Goal: Information Seeking & Learning: Understand process/instructions

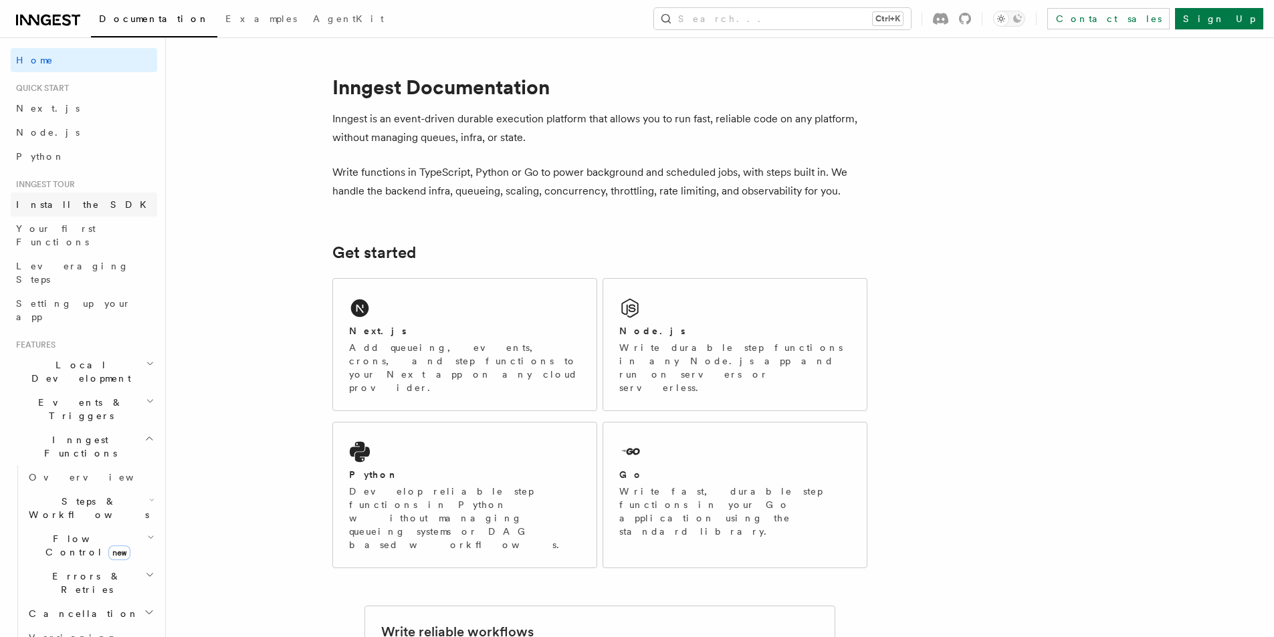
click at [100, 213] on link "Install the SDK" at bounding box center [84, 205] width 146 height 24
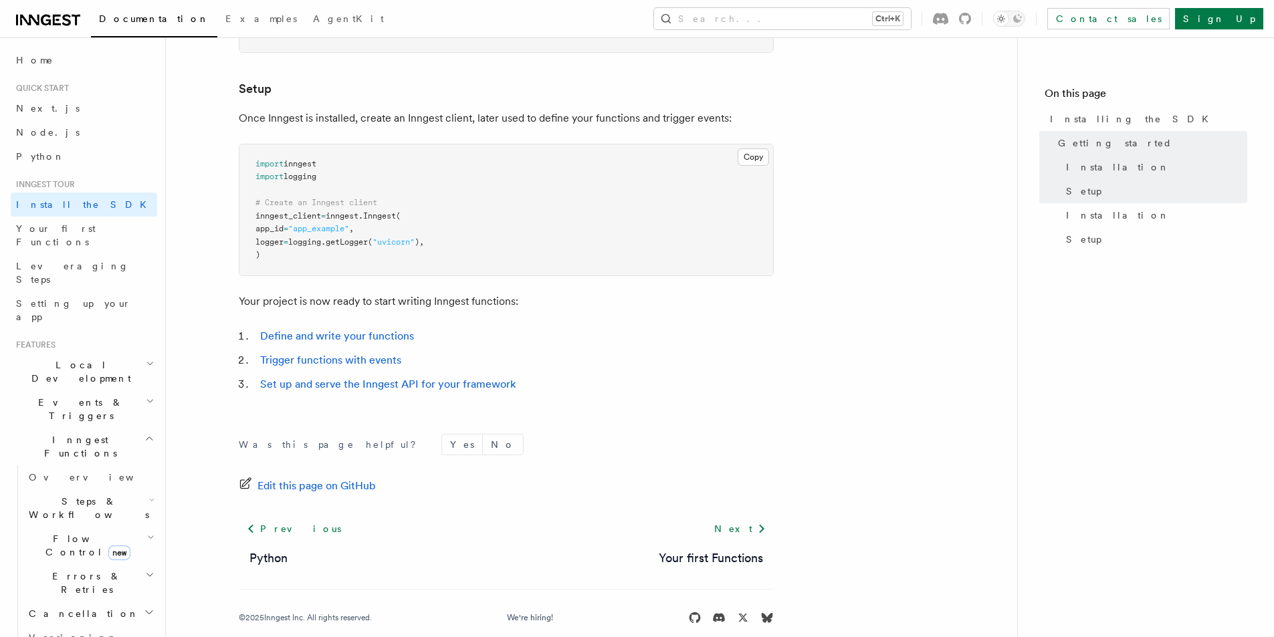
scroll to position [488, 0]
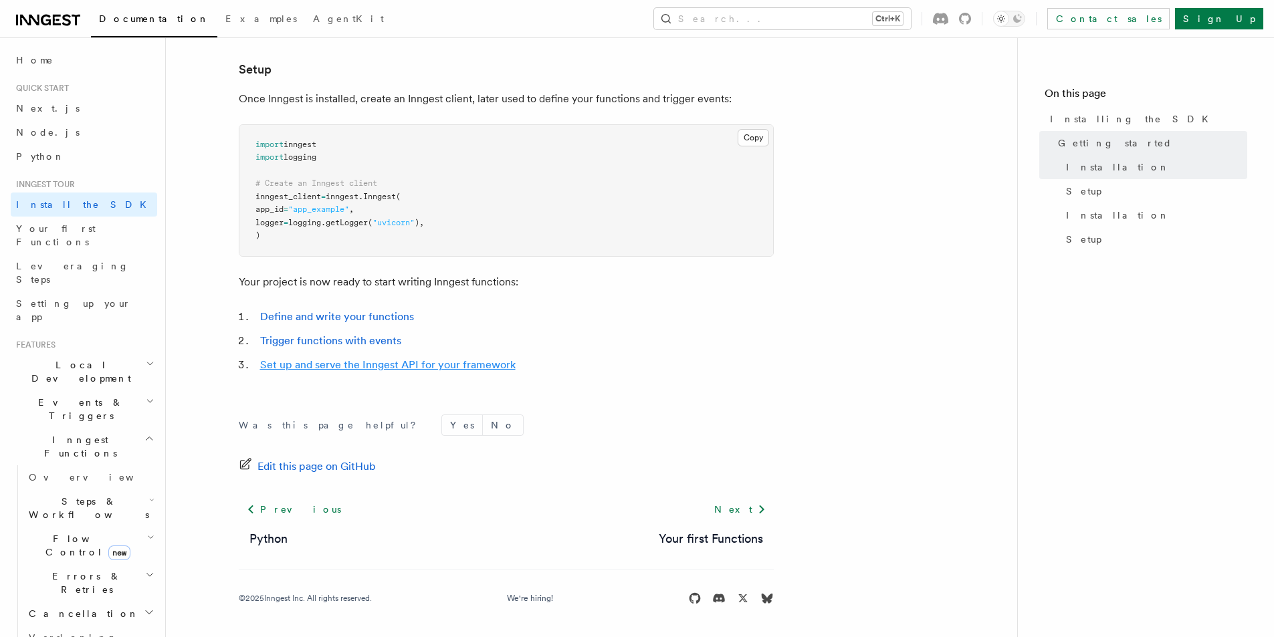
click at [390, 361] on link "Set up and serve the Inngest API for your framework" at bounding box center [388, 365] width 256 height 13
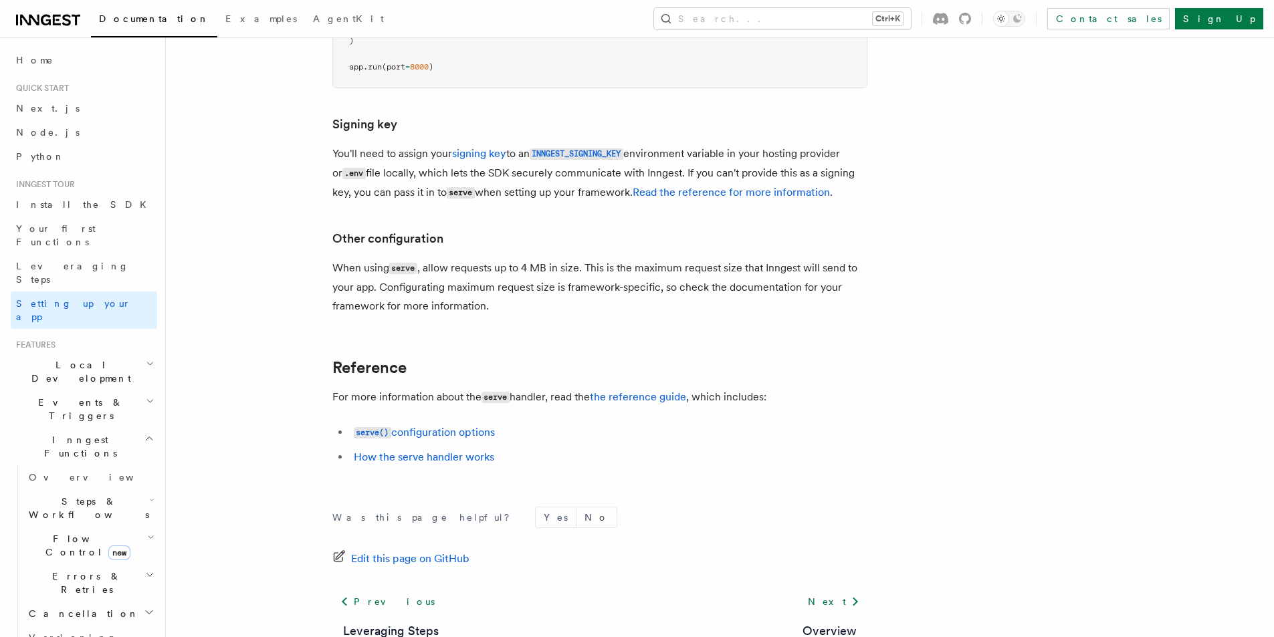
scroll to position [957, 0]
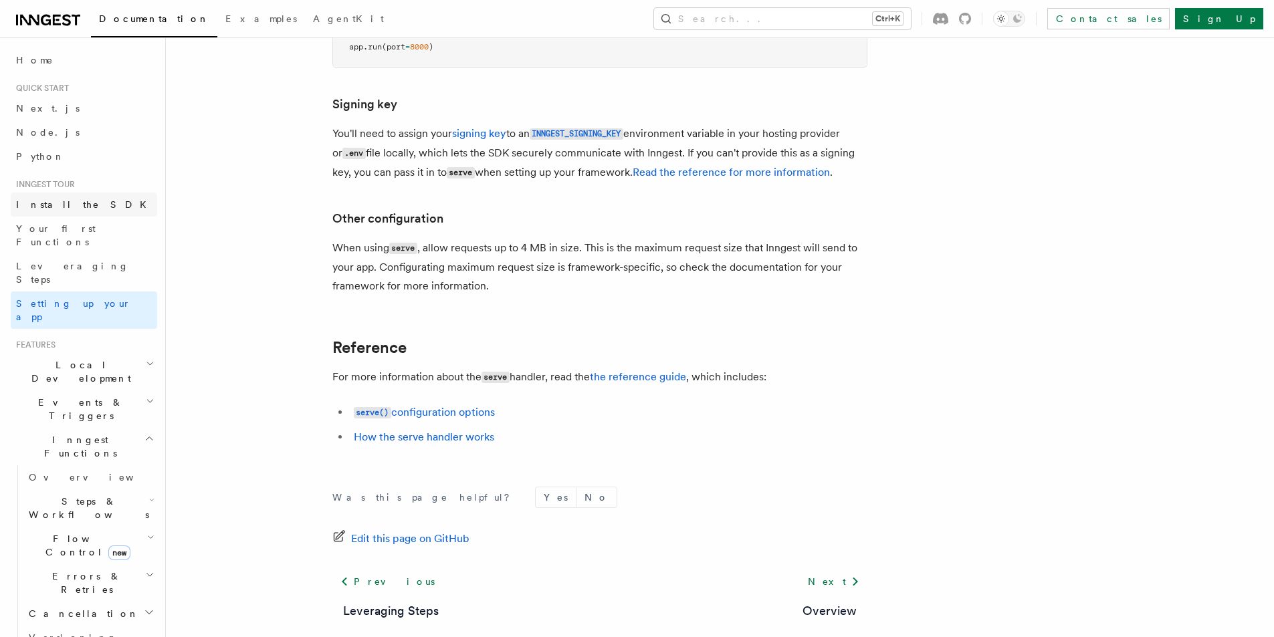
click at [57, 209] on span "Install the SDK" at bounding box center [85, 204] width 138 height 11
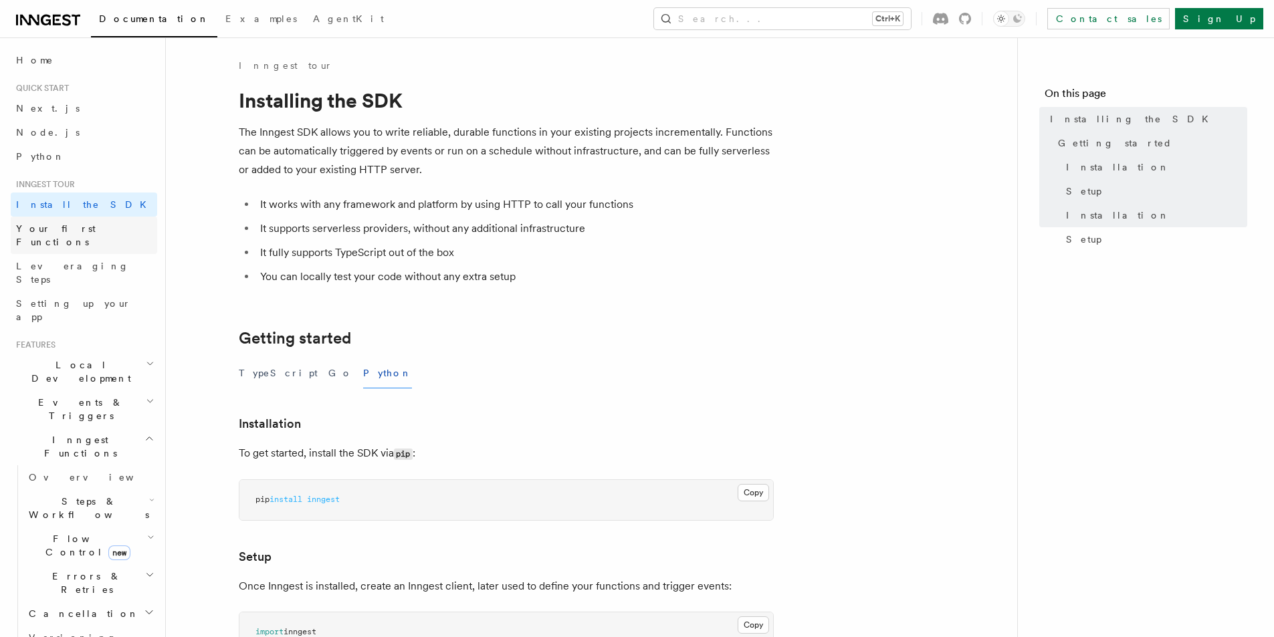
click at [69, 233] on span "Your first Functions" at bounding box center [56, 235] width 80 height 24
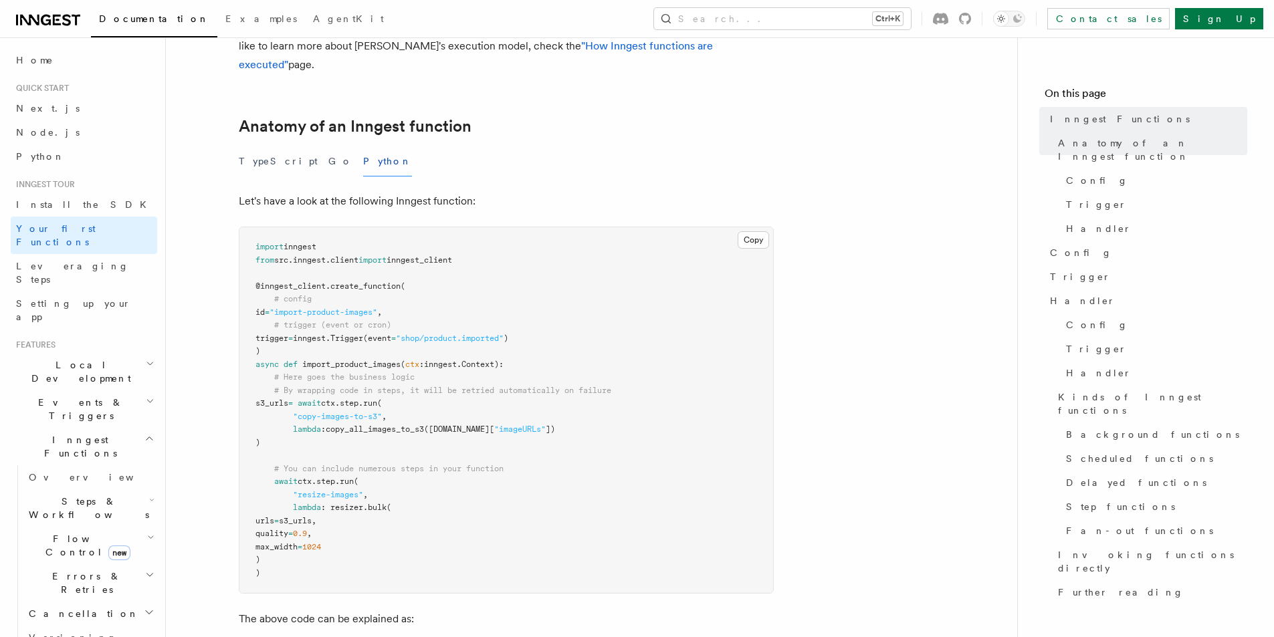
scroll to position [201, 0]
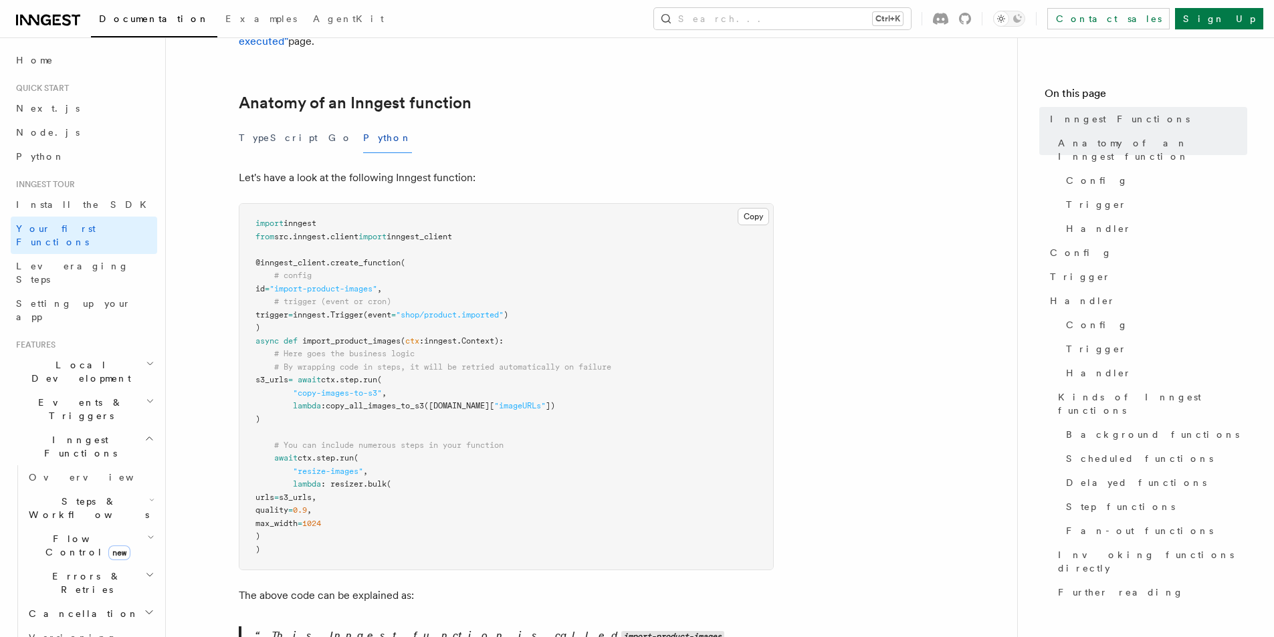
click at [113, 353] on h2 "Local Development" at bounding box center [84, 371] width 146 height 37
click at [104, 443] on span "Inngest Dev Server" at bounding box center [86, 455] width 114 height 24
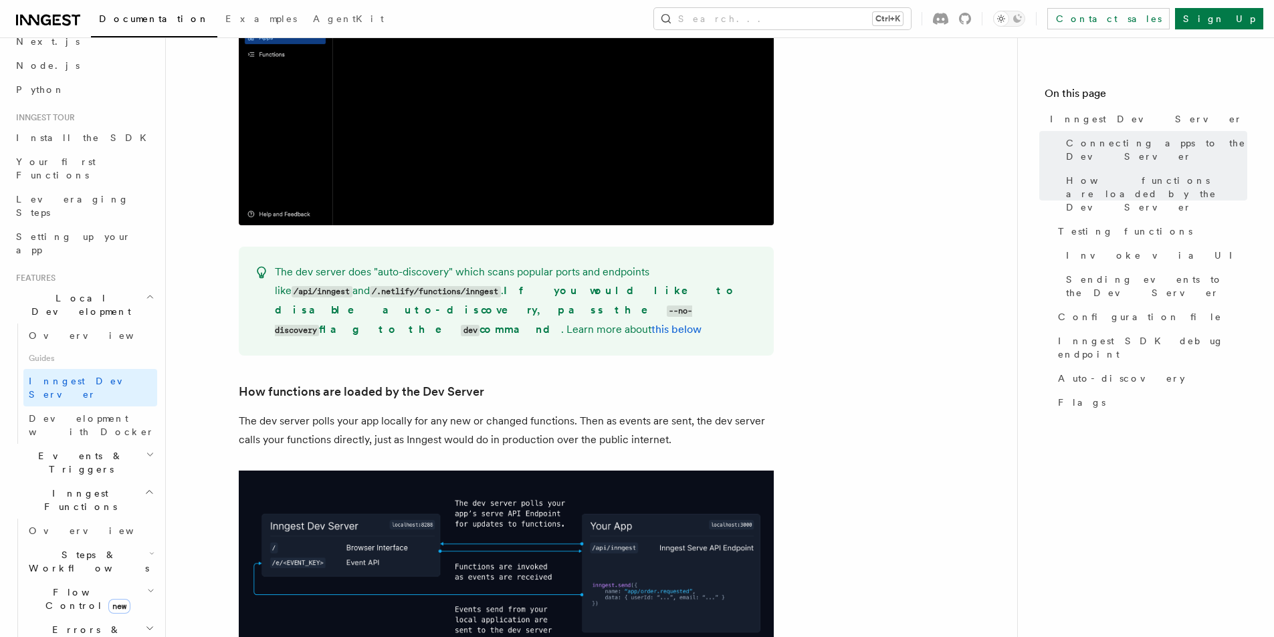
scroll to position [1271, 0]
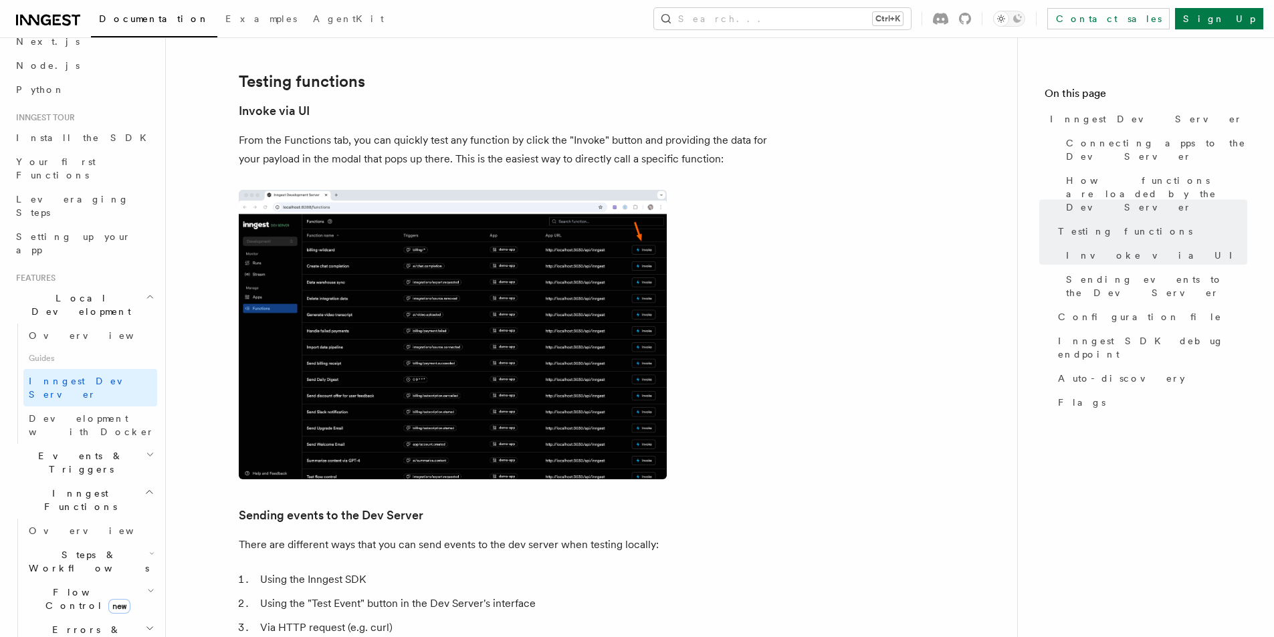
scroll to position [1873, 0]
click at [296, 342] on img at bounding box center [453, 336] width 428 height 290
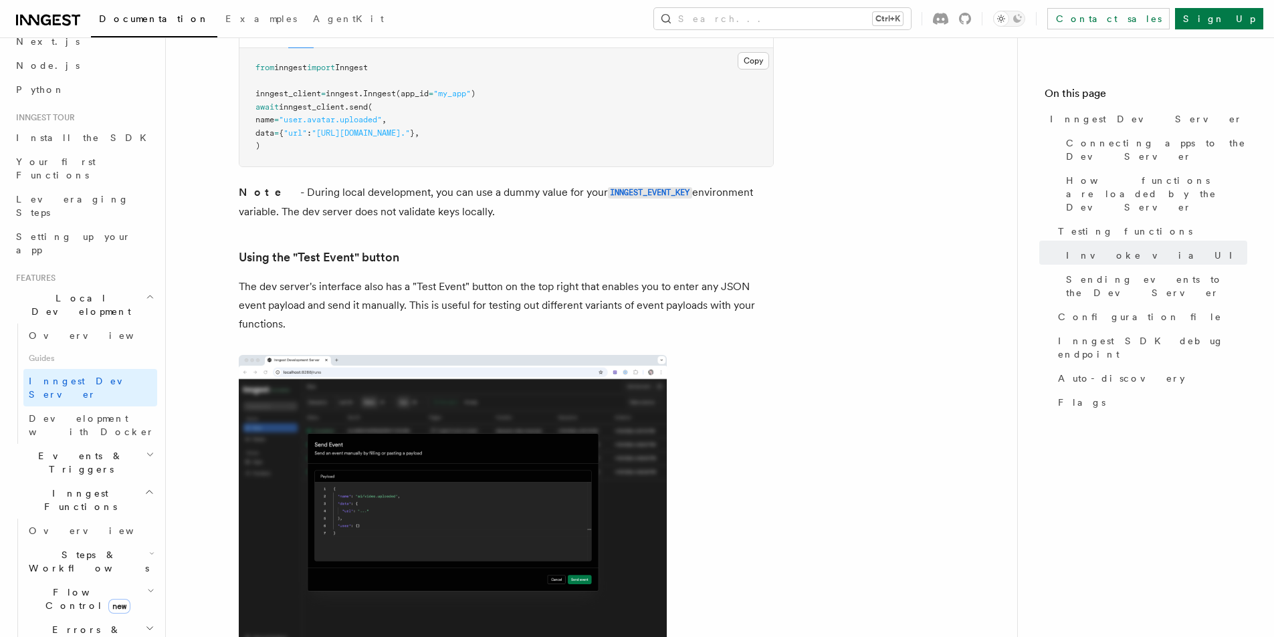
scroll to position [2609, 0]
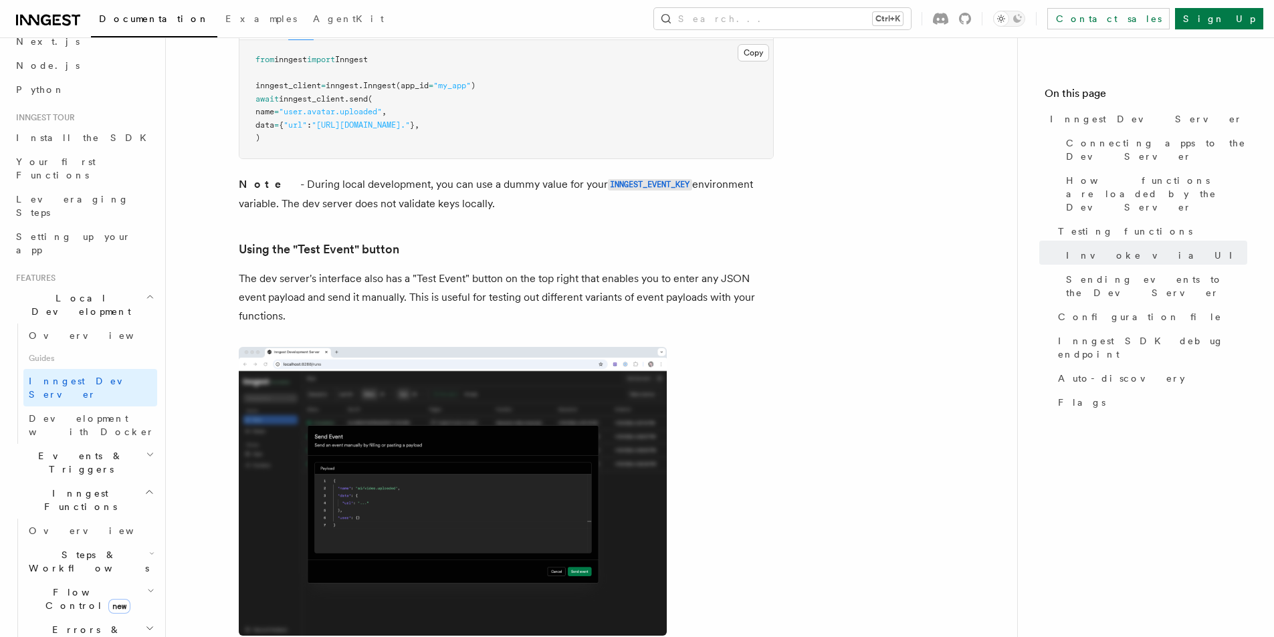
click at [383, 496] on img at bounding box center [453, 492] width 428 height 290
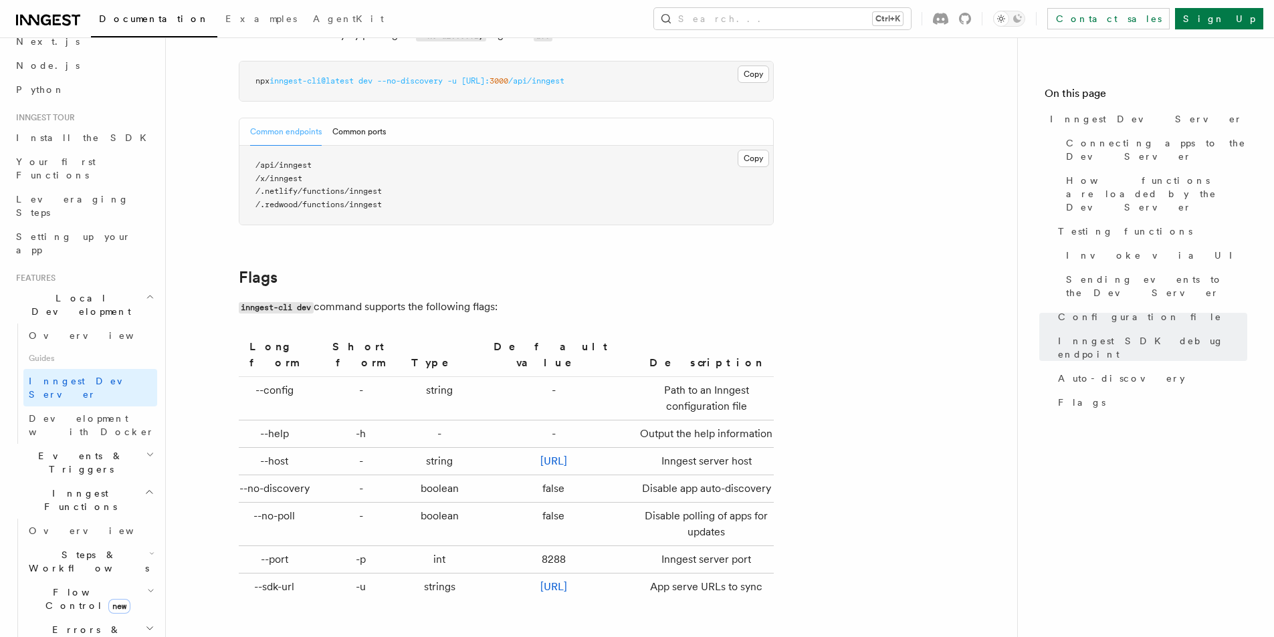
scroll to position [4281, 0]
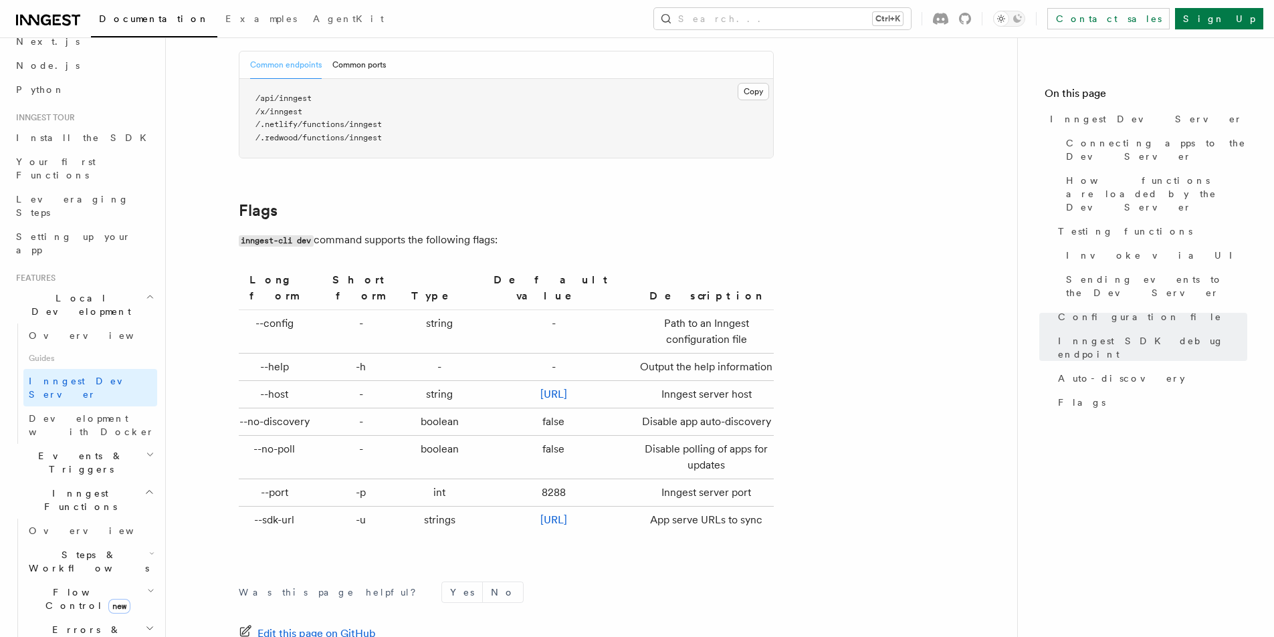
click at [680, 324] on td "Path to an Inngest configuration file" at bounding box center [703, 331] width 139 height 43
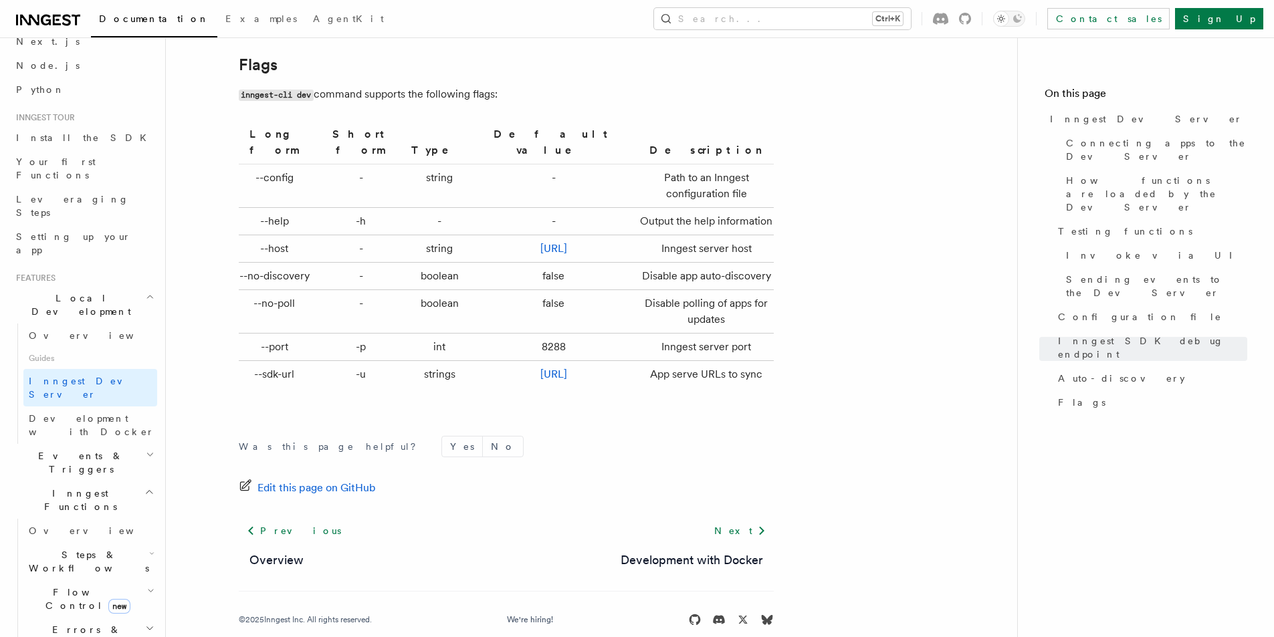
scroll to position [4430, 0]
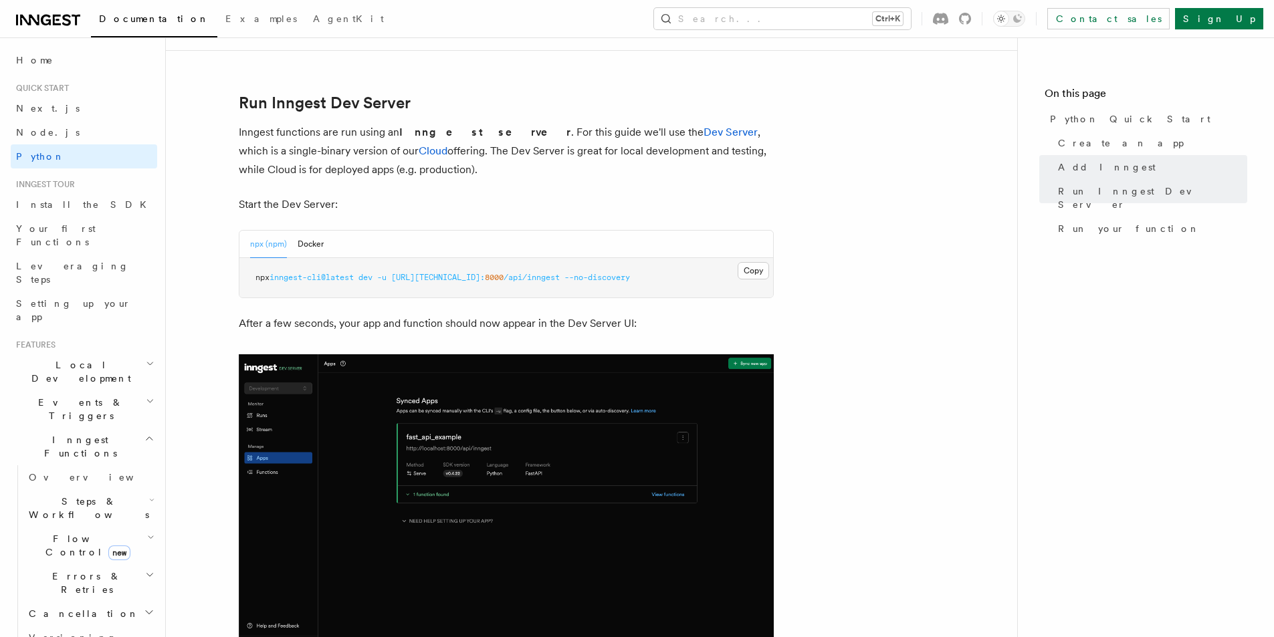
scroll to position [1605, 0]
click at [312, 245] on button "Docker" at bounding box center [311, 242] width 26 height 27
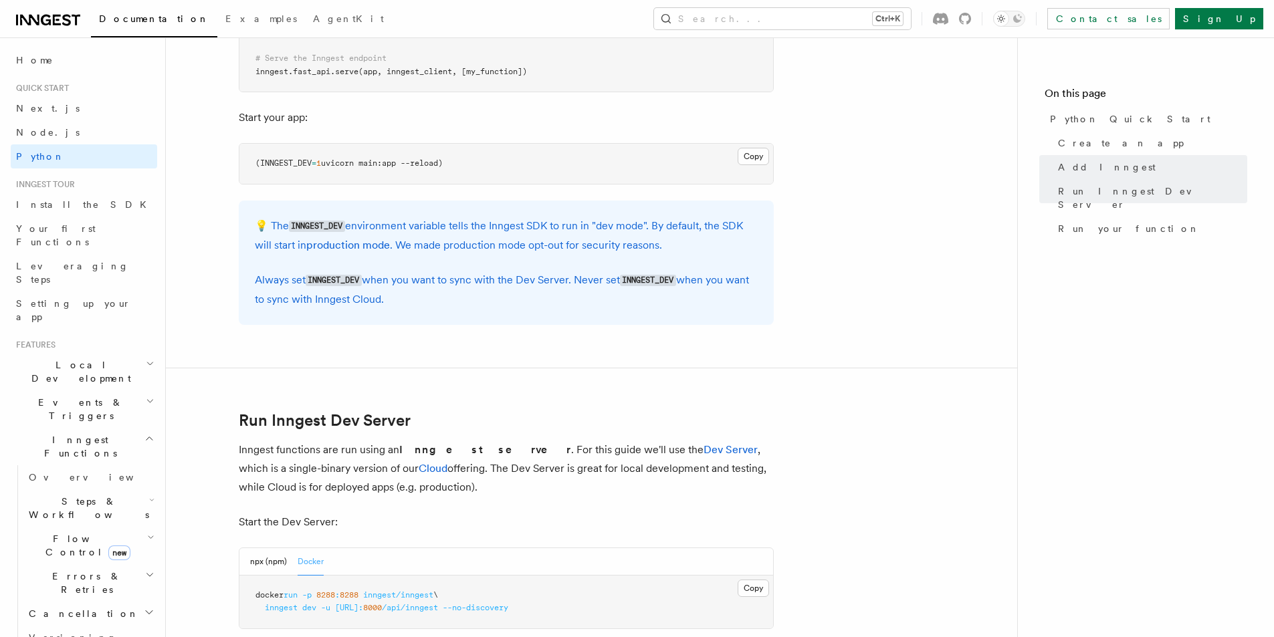
scroll to position [818, 0]
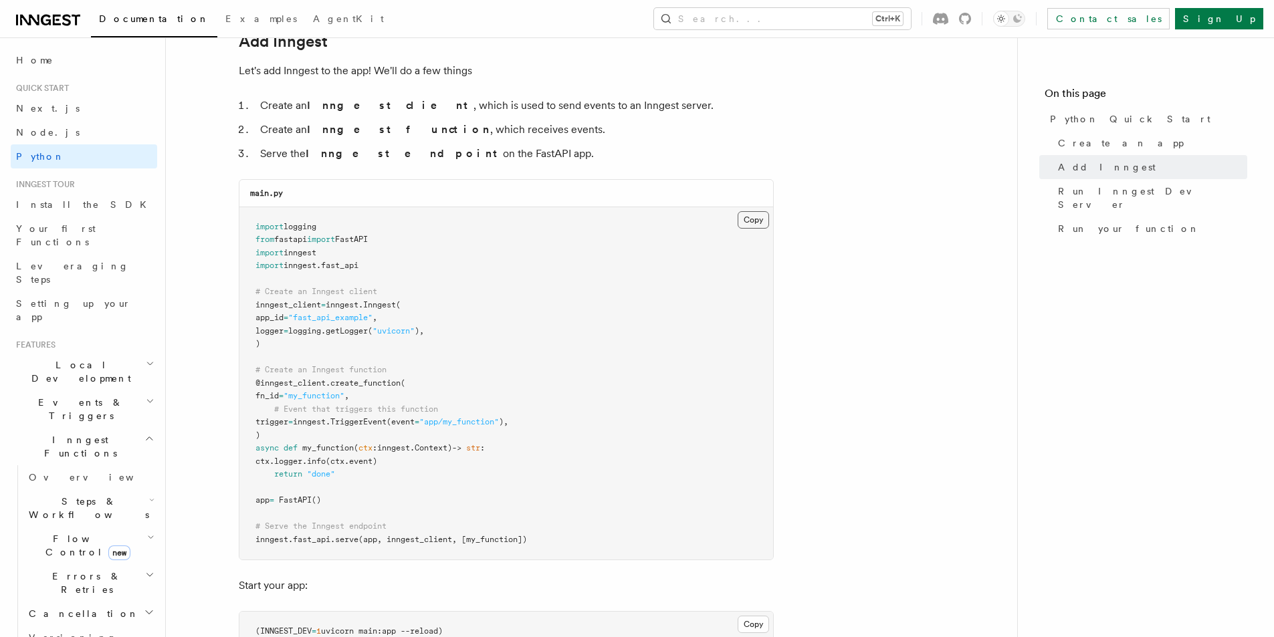
click at [742, 223] on button "Copy Copied" at bounding box center [753, 219] width 31 height 17
